Goal: Transaction & Acquisition: Purchase product/service

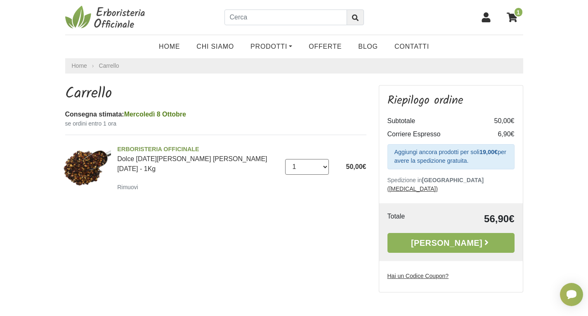
click at [326, 161] on select "0 ([GEOGRAPHIC_DATA]) 1 2" at bounding box center [307, 167] width 44 height 16
select select "2"
click at [285, 159] on select "0 ([GEOGRAPHIC_DATA]) 1 2" at bounding box center [307, 167] width 44 height 16
